Goal: Task Accomplishment & Management: Manage account settings

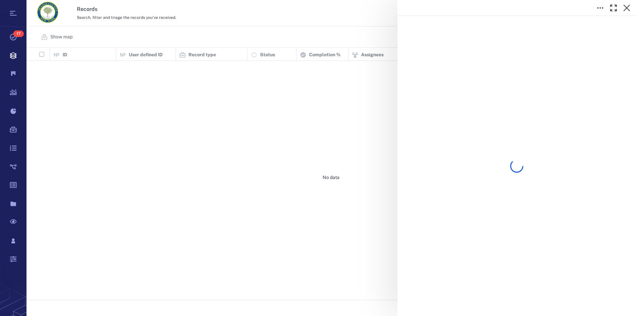
scroll to position [247, 604]
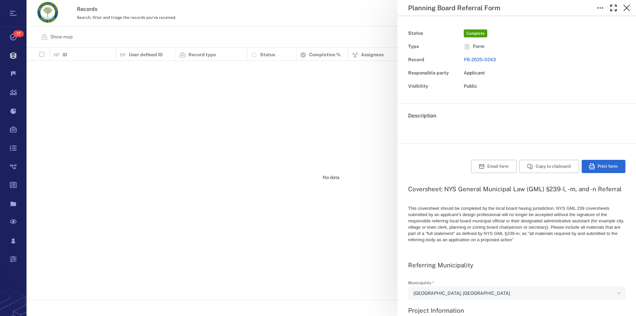
type textarea "*"
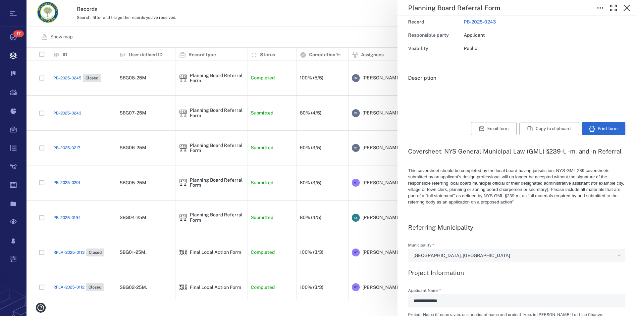
scroll to position [0, 0]
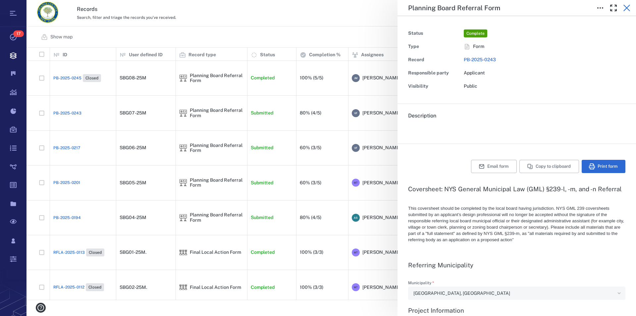
click at [628, 6] on icon "button" at bounding box center [627, 8] width 8 height 8
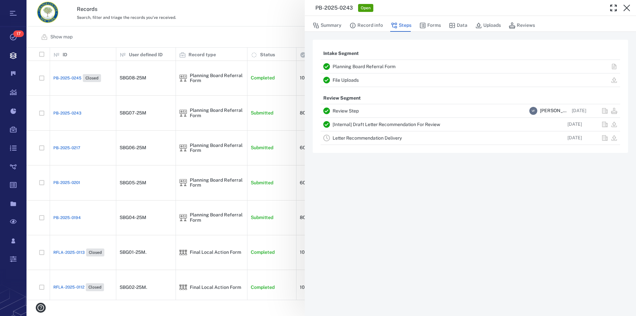
click at [628, 6] on icon "button" at bounding box center [627, 8] width 8 height 8
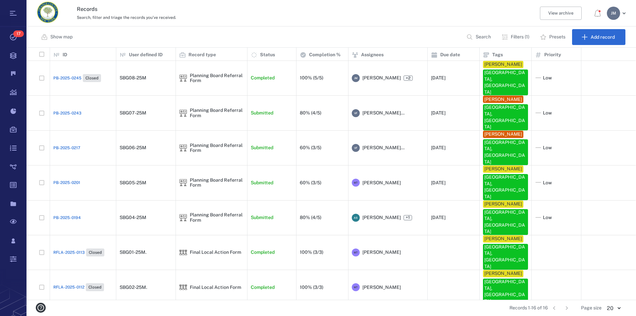
click at [522, 37] on p "Filters (1)" at bounding box center [520, 37] width 19 height 7
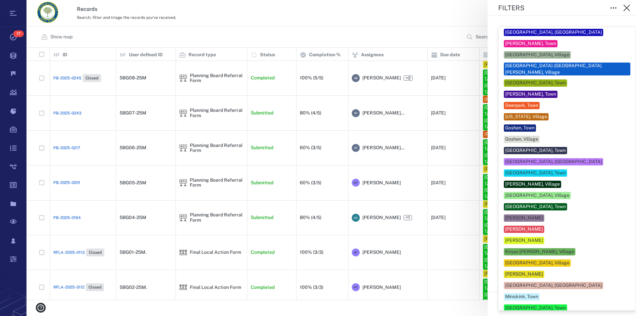
click at [564, 263] on body "Tasks 17 Records Boards Dashboard Reports Record types Guide steps Rules Form b…" at bounding box center [318, 158] width 636 height 316
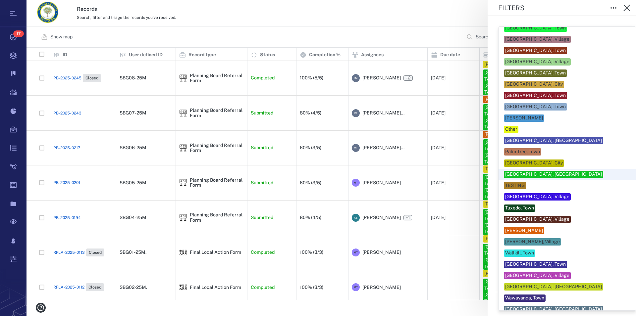
click at [557, 171] on div "[GEOGRAPHIC_DATA], [GEOGRAPHIC_DATA]" at bounding box center [553, 174] width 97 height 7
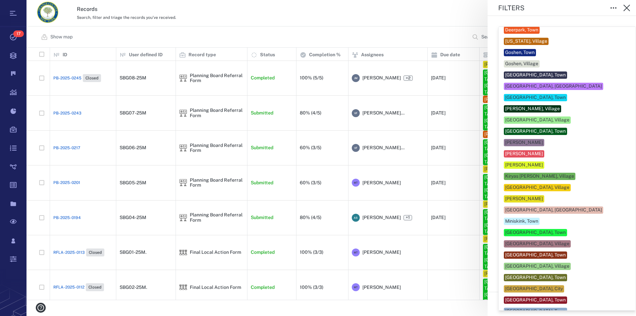
scroll to position [113, 0]
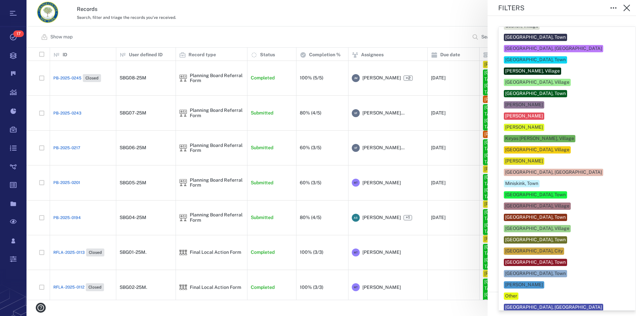
click at [543, 271] on div "[GEOGRAPHIC_DATA], Town" at bounding box center [535, 274] width 61 height 7
type input "**"
click at [625, 236] on div at bounding box center [318, 158] width 636 height 316
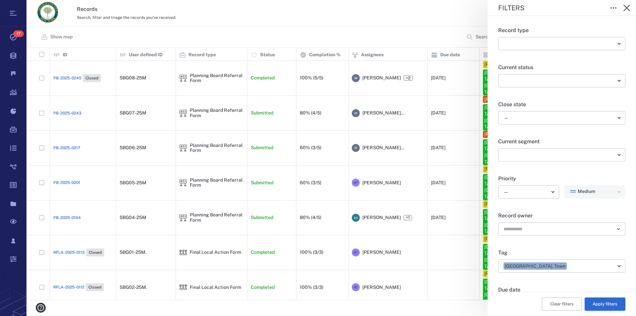
click at [603, 305] on button "Apply filters" at bounding box center [605, 304] width 41 height 13
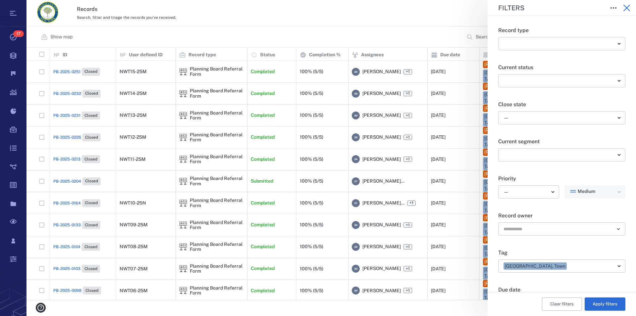
click at [624, 8] on icon "button" at bounding box center [627, 8] width 8 height 8
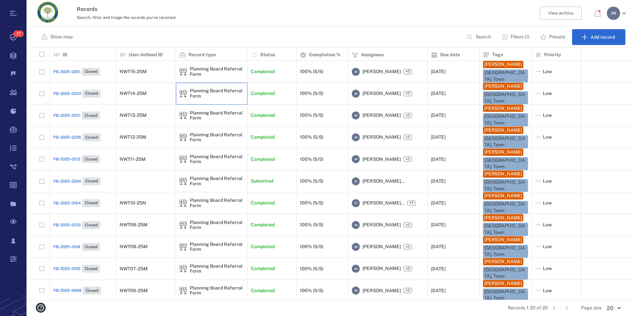
click at [213, 88] on div "Planning Board Referral Form" at bounding box center [211, 93] width 65 height 13
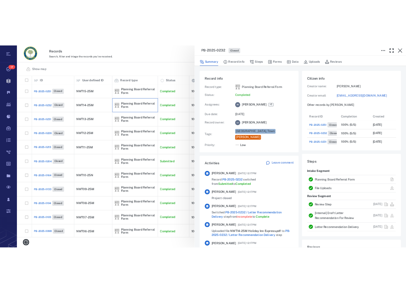
scroll to position [119, 125]
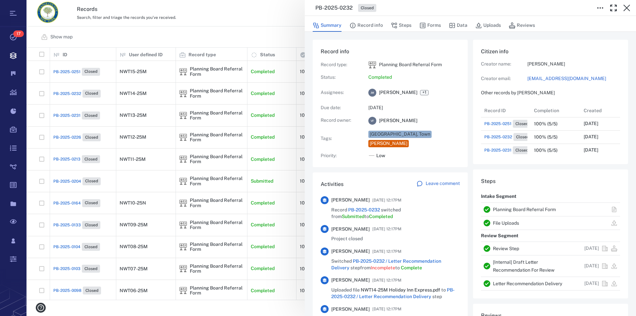
click at [512, 210] on link "Planning Board Referral Form" at bounding box center [524, 209] width 63 height 5
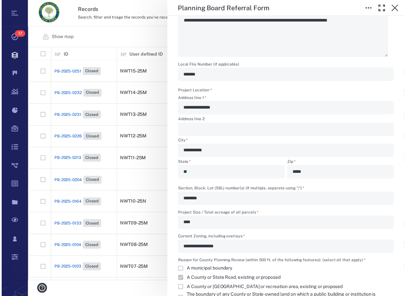
scroll to position [6, 6]
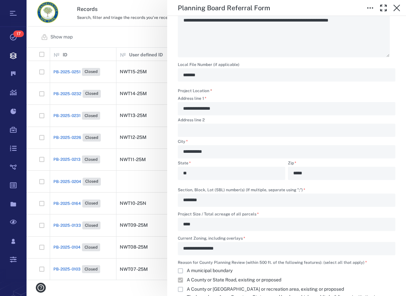
type textarea "*"
click at [396, 9] on icon "button" at bounding box center [396, 8] width 8 height 8
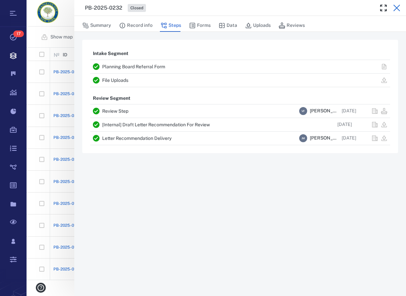
click at [394, 6] on icon "button" at bounding box center [396, 8] width 7 height 7
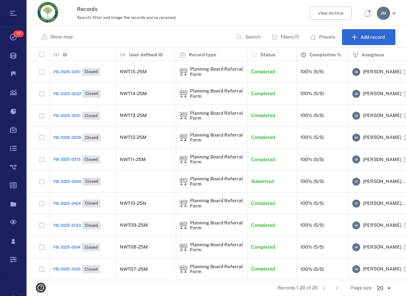
click at [284, 35] on p "Filters (1)" at bounding box center [289, 37] width 19 height 7
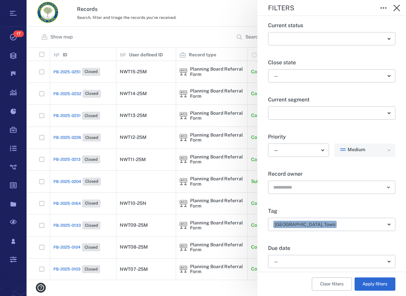
scroll to position [76, 0]
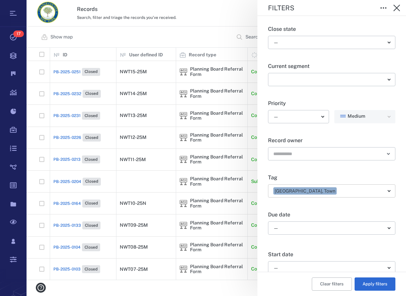
click at [308, 192] on body "Tasks 17 Records Boards Dashboard Reports Record types Guide steps Rules Form b…" at bounding box center [203, 148] width 406 height 296
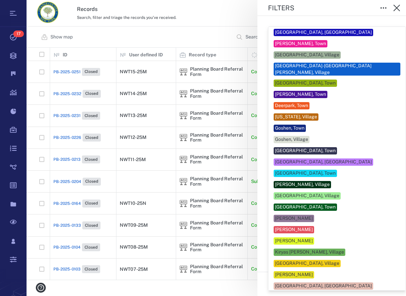
scroll to position [223, 0]
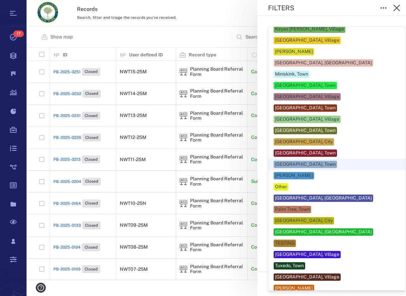
click at [305, 161] on div "[GEOGRAPHIC_DATA], Town" at bounding box center [305, 164] width 61 height 7
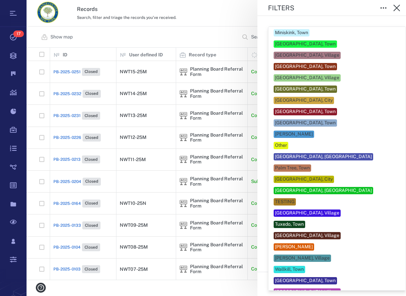
click at [322, 187] on div "[GEOGRAPHIC_DATA], [GEOGRAPHIC_DATA]" at bounding box center [323, 190] width 97 height 7
type input "**"
click at [394, 188] on div at bounding box center [203, 148] width 406 height 296
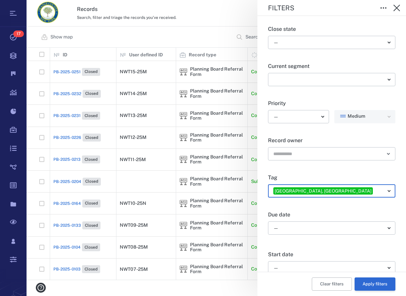
click at [371, 282] on button "Apply filters" at bounding box center [374, 283] width 41 height 13
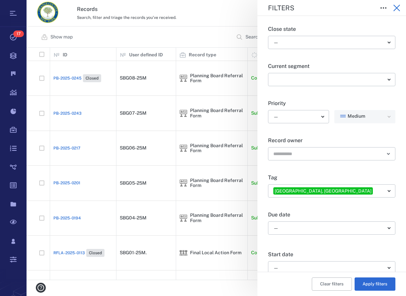
click at [397, 8] on icon "button" at bounding box center [396, 8] width 7 height 7
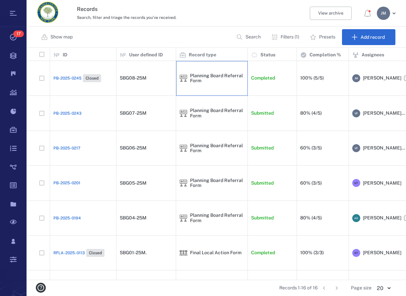
click at [202, 75] on div "Planning Board Referral Form" at bounding box center [217, 78] width 54 height 10
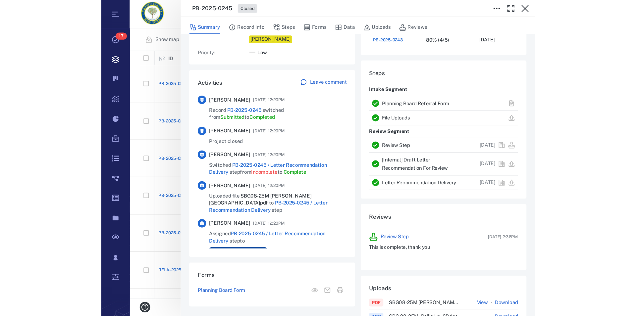
scroll to position [113, 0]
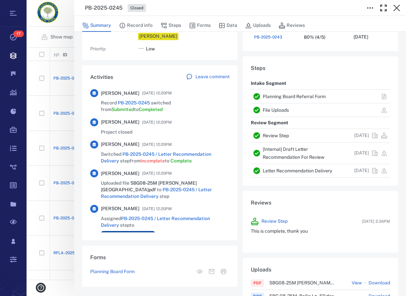
click at [284, 96] on link "Planning Board Referral Form" at bounding box center [293, 96] width 63 height 5
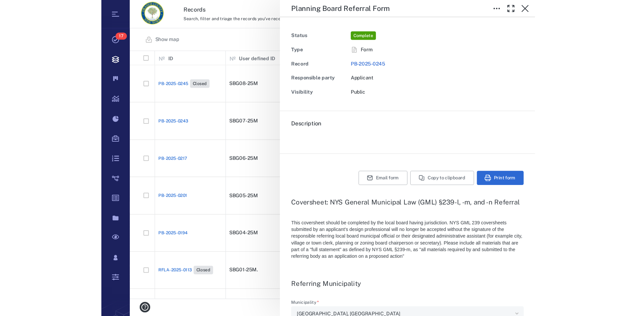
scroll to position [247, 604]
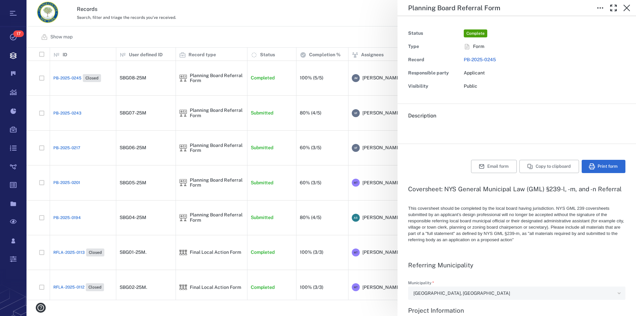
type textarea "*"
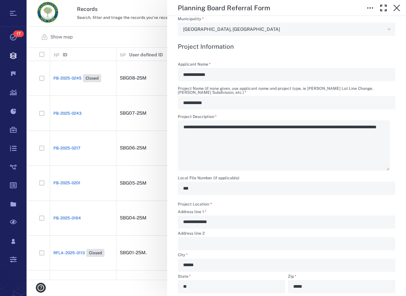
scroll to position [226, 374]
type textarea "*"
click at [398, 8] on icon "button" at bounding box center [396, 8] width 8 height 8
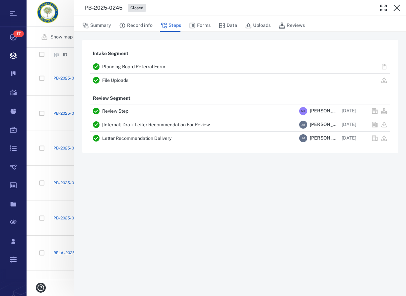
click at [398, 8] on icon "button" at bounding box center [396, 8] width 8 height 8
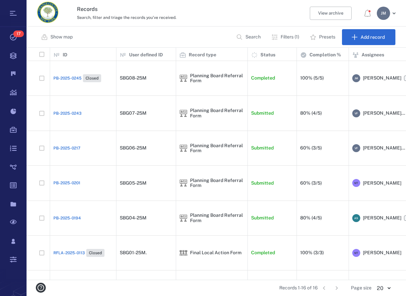
click at [285, 36] on p "Filters (1)" at bounding box center [289, 37] width 19 height 7
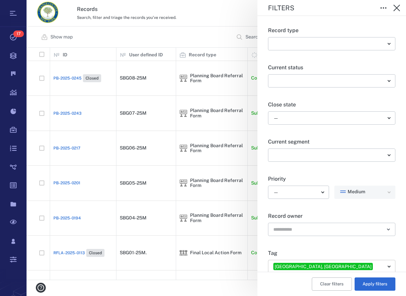
click at [309, 264] on body "Tasks 17 Records Boards Dashboard Reports Record types Guide steps Rules Form b…" at bounding box center [203, 148] width 406 height 296
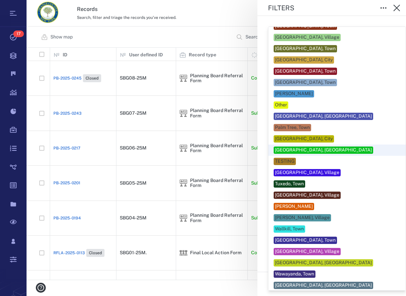
scroll to position [311, 0]
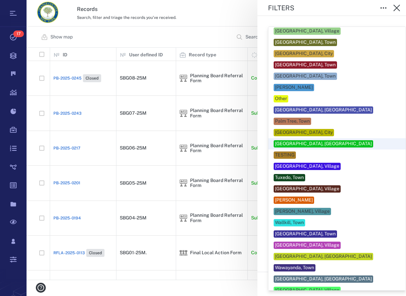
click at [313, 140] on div "[GEOGRAPHIC_DATA], [GEOGRAPHIC_DATA]" at bounding box center [323, 143] width 97 height 7
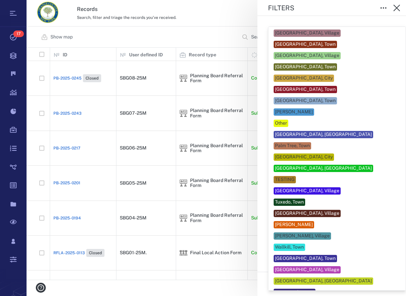
scroll to position [311, 0]
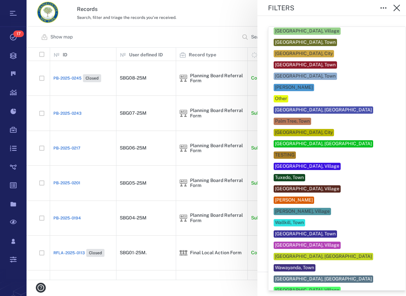
click at [303, 231] on div "[GEOGRAPHIC_DATA], Town" at bounding box center [305, 234] width 61 height 7
type input "***"
click at [397, 216] on div at bounding box center [203, 148] width 406 height 296
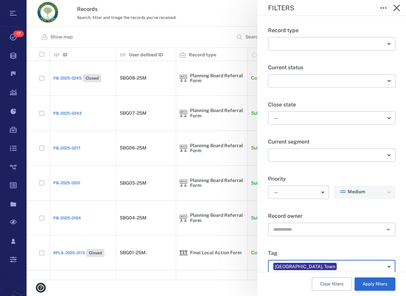
click at [369, 282] on button "Apply filters" at bounding box center [374, 283] width 41 height 13
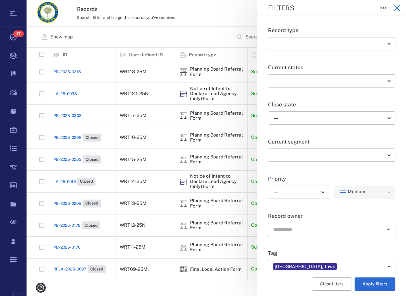
click at [394, 9] on icon "button" at bounding box center [396, 8] width 8 height 8
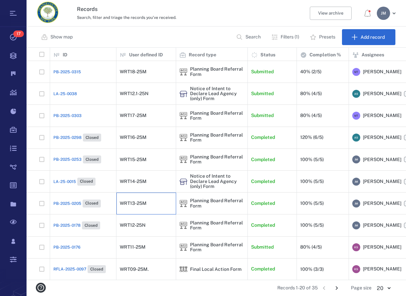
click at [142, 201] on div "WRT13-25M" at bounding box center [133, 203] width 27 height 5
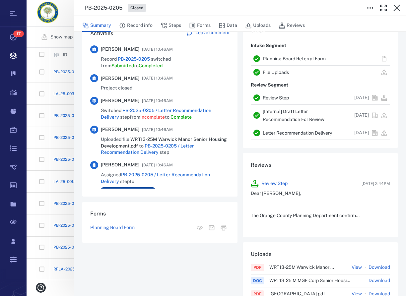
scroll to position [113, 0]
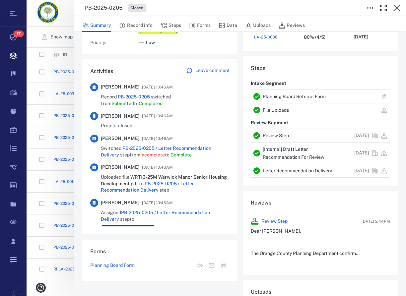
click at [303, 94] on link "Planning Board Referral Form" at bounding box center [293, 96] width 63 height 5
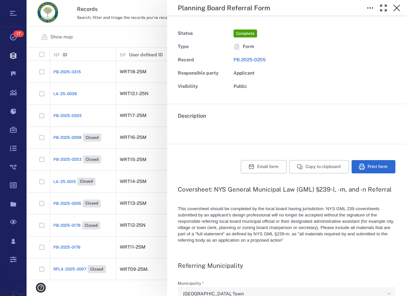
type textarea "*"
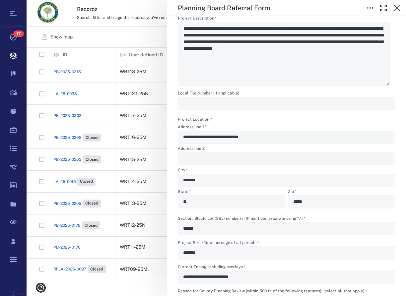
scroll to position [340, 0]
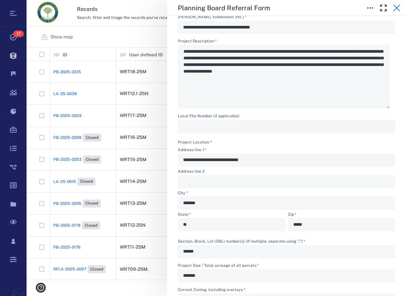
click at [394, 10] on icon "button" at bounding box center [396, 8] width 8 height 8
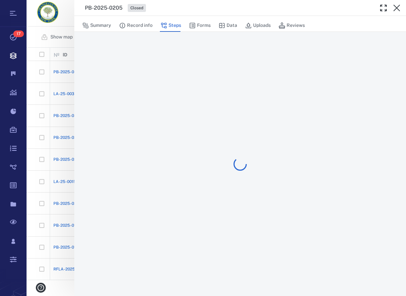
click at [394, 10] on icon "button" at bounding box center [396, 8] width 8 height 8
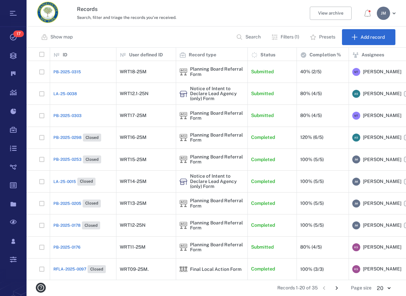
click at [376, 16] on div "[PERSON_NAME]" at bounding box center [382, 13] width 13 height 13
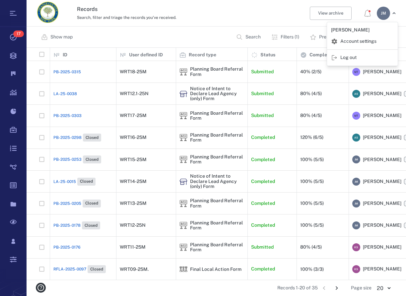
click at [363, 61] on li "Log out" at bounding box center [362, 58] width 71 height 16
